Goal: Information Seeking & Learning: Learn about a topic

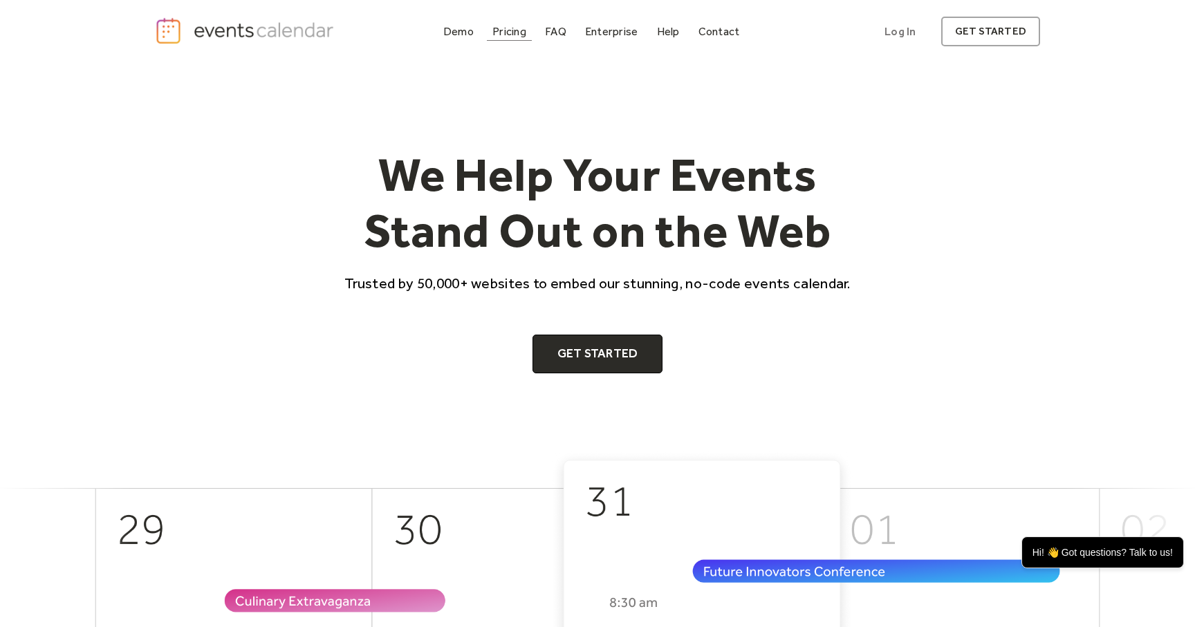
click at [518, 35] on div "Pricing" at bounding box center [510, 32] width 34 height 8
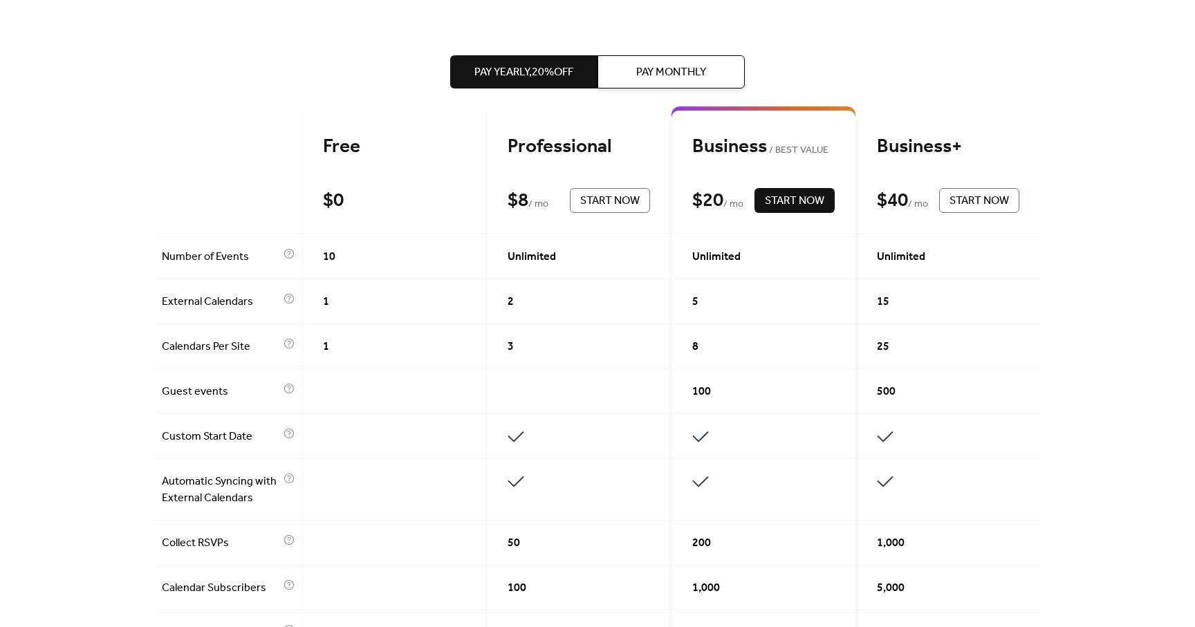
scroll to position [268, 0]
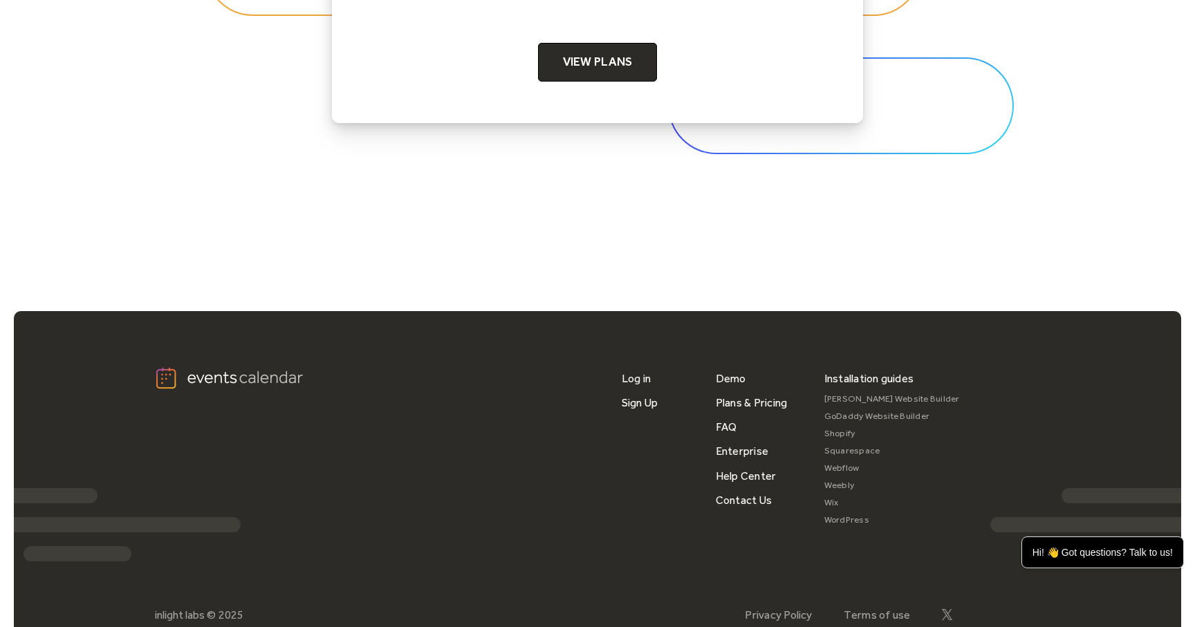
scroll to position [4568, 0]
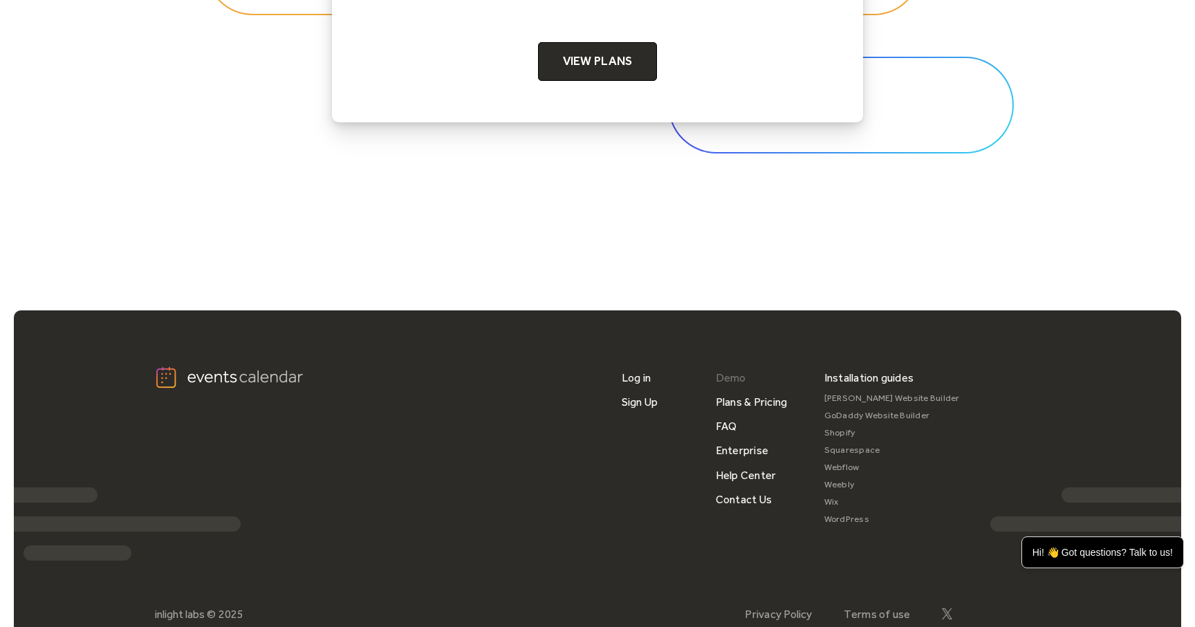
click at [727, 385] on link "Demo" at bounding box center [731, 378] width 30 height 24
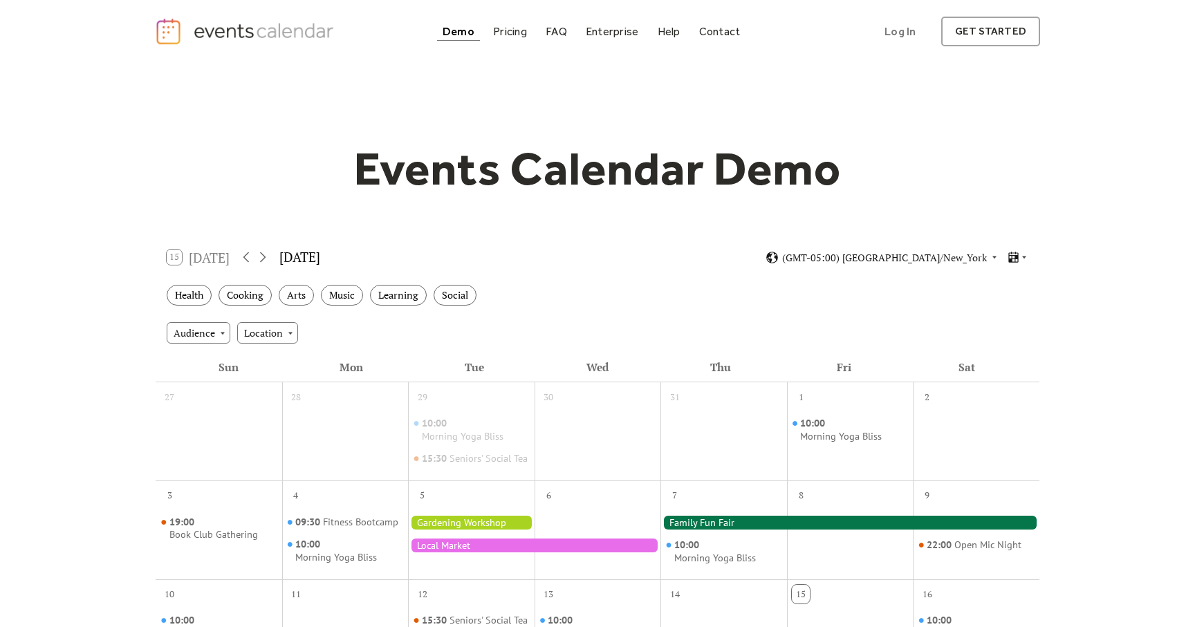
click at [262, 30] on img "home" at bounding box center [246, 31] width 183 height 28
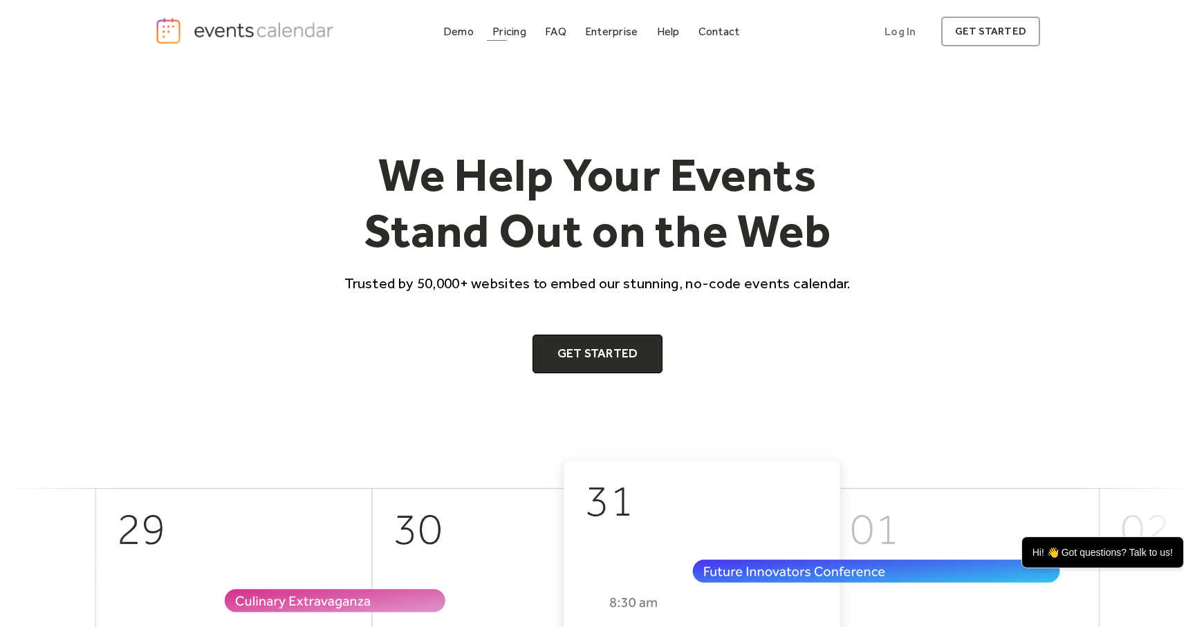
click at [516, 34] on div "Pricing" at bounding box center [510, 32] width 34 height 8
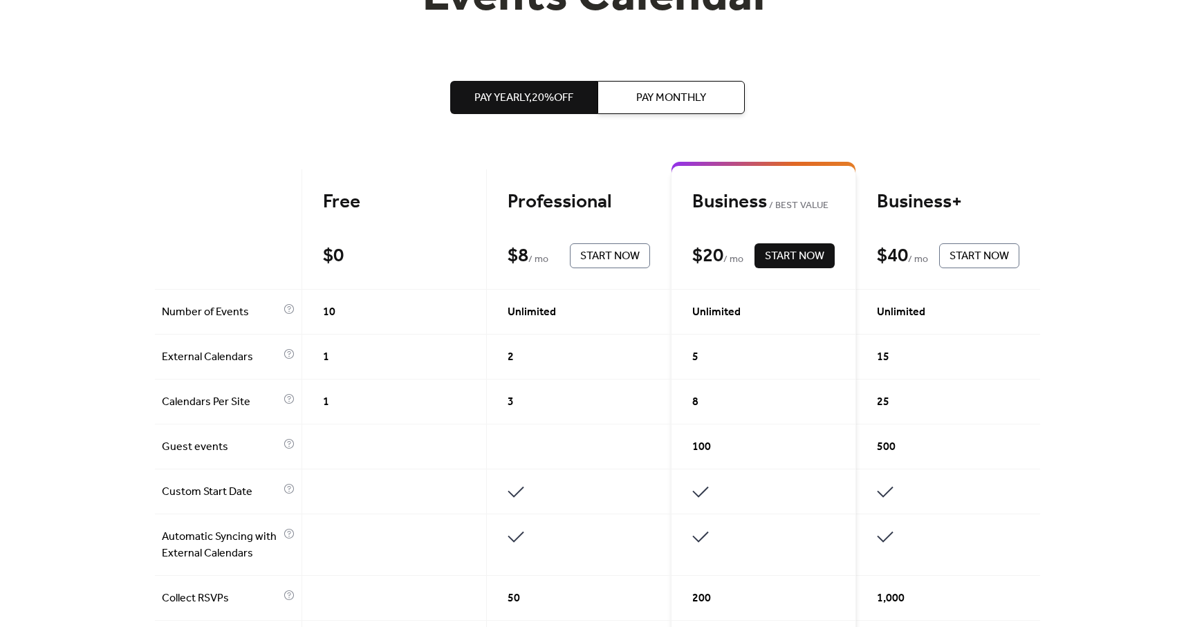
scroll to position [240, 0]
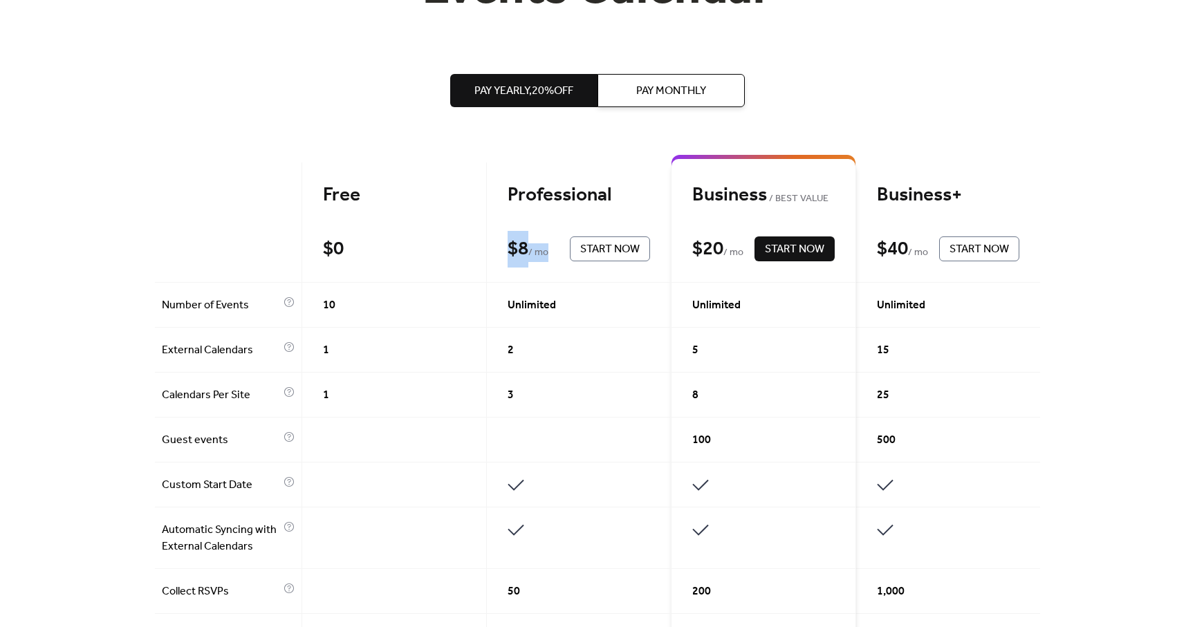
drag, startPoint x: 517, startPoint y: 254, endPoint x: 555, endPoint y: 255, distance: 38.1
click at [555, 255] on div "$ 8 / mo" at bounding box center [535, 249] width 55 height 24
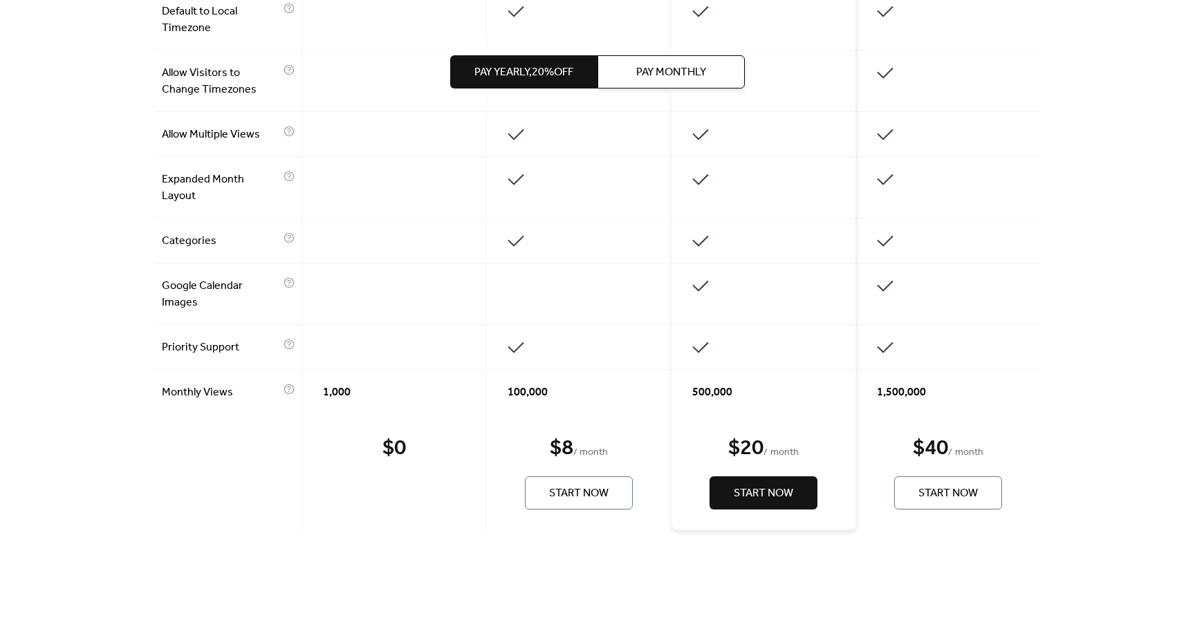
scroll to position [973, 0]
click at [508, 389] on span "100,000" at bounding box center [528, 391] width 40 height 17
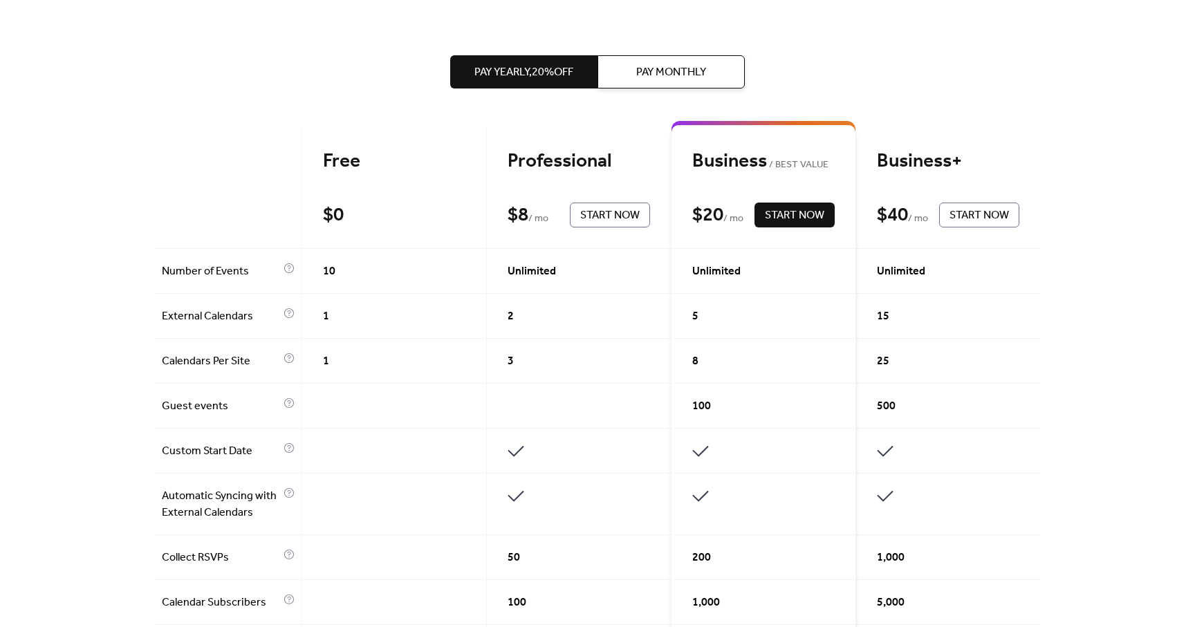
scroll to position [248, 0]
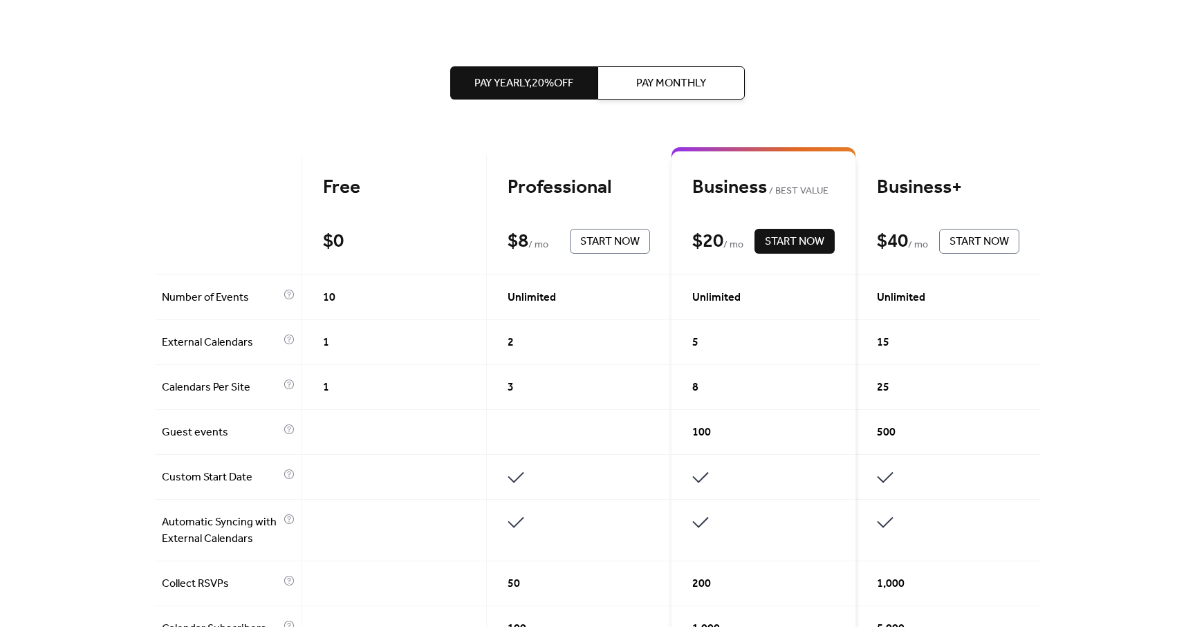
click at [325, 296] on span "10" at bounding box center [329, 298] width 12 height 17
click at [342, 236] on div "$ 0" at bounding box center [350, 242] width 55 height 24
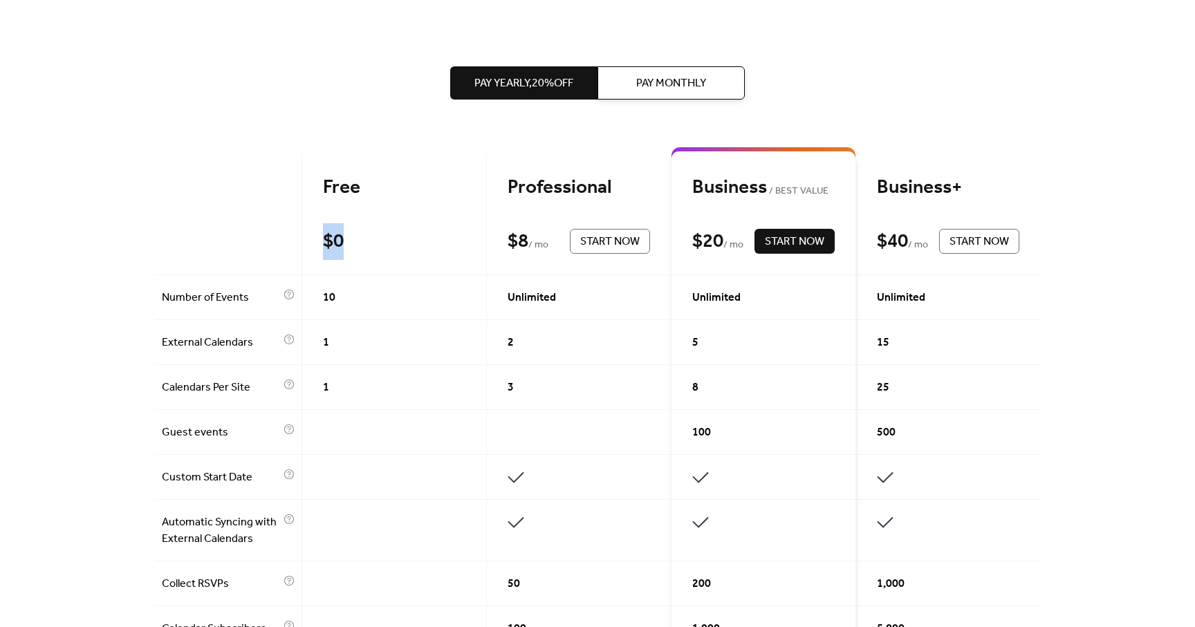
click at [342, 236] on div "$ 0" at bounding box center [350, 242] width 55 height 24
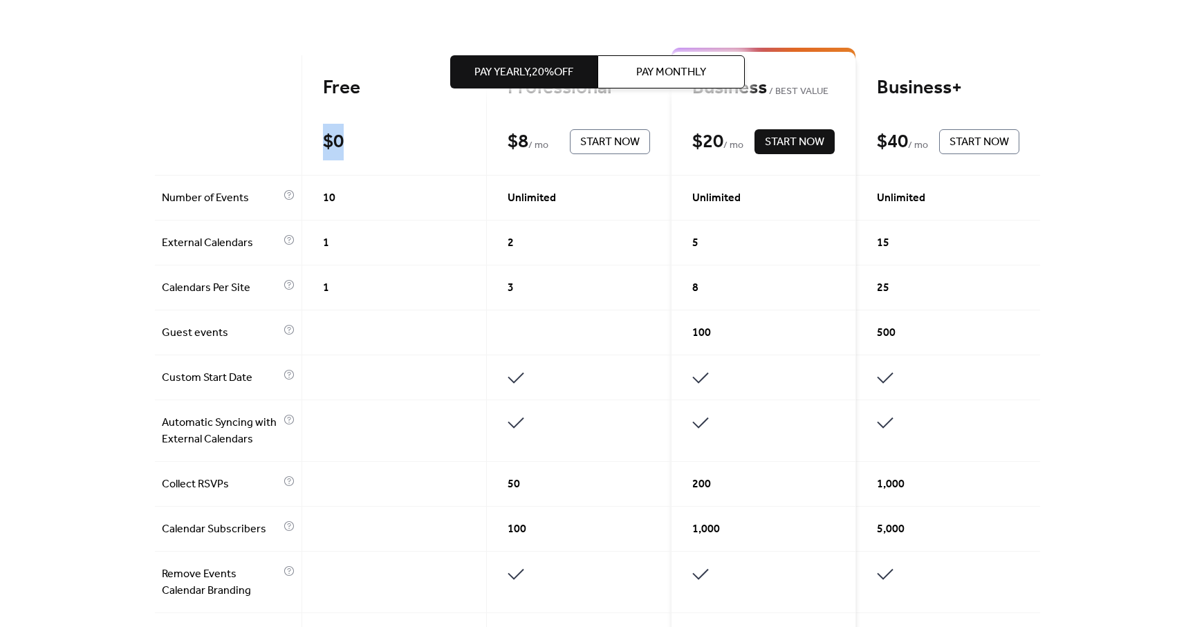
scroll to position [351, 0]
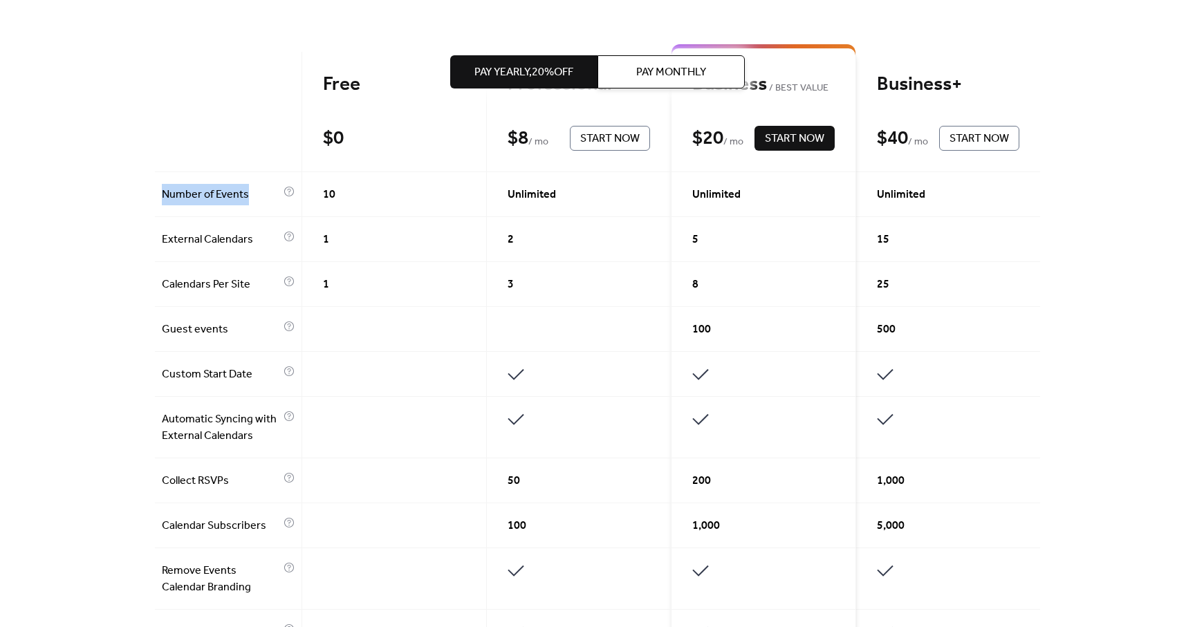
drag, startPoint x: 151, startPoint y: 194, endPoint x: 247, endPoint y: 193, distance: 96.2
click at [247, 193] on div "Get the best of your Events Calendar Pay Yearly, 20% off Pay Monthly Free $ 0 S…" at bounding box center [597, 508] width 1195 height 1592
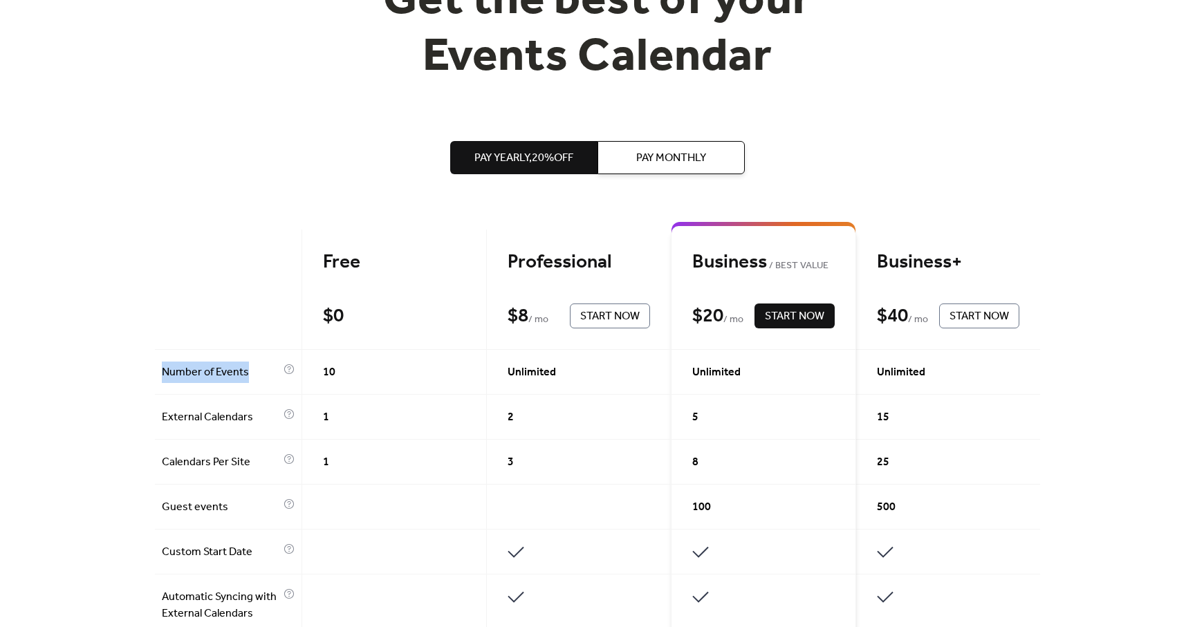
scroll to position [0, 0]
